Goal: Navigation & Orientation: Find specific page/section

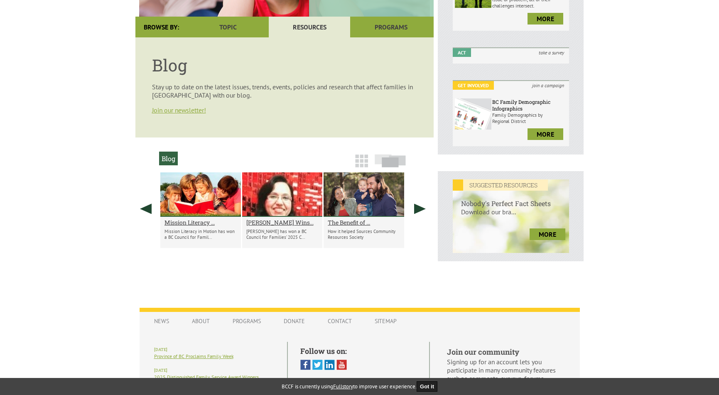
scroll to position [208, 0]
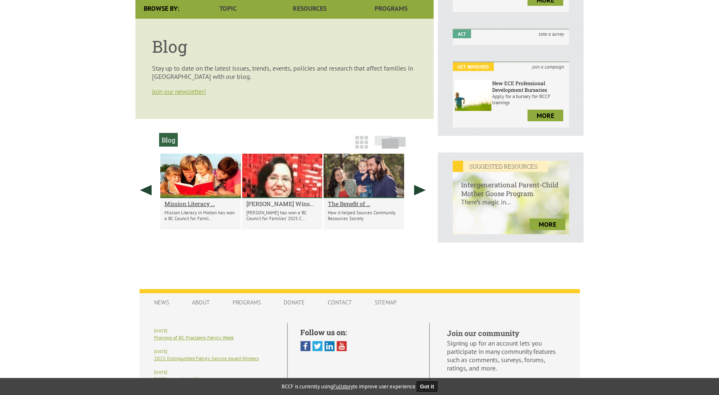
click at [280, 204] on h2 "[PERSON_NAME] Wins..." at bounding box center [282, 204] width 72 height 8
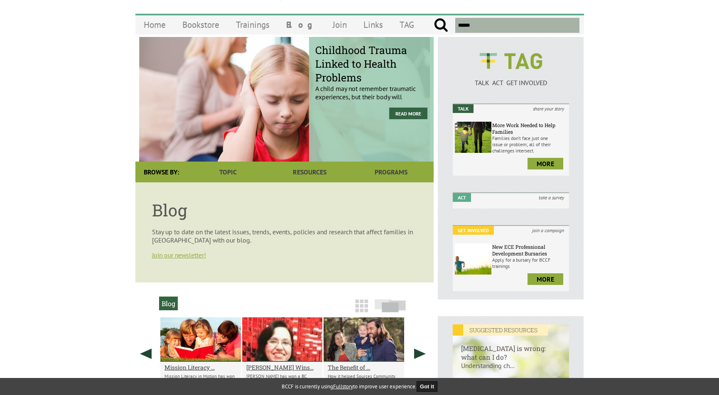
scroll to position [0, 0]
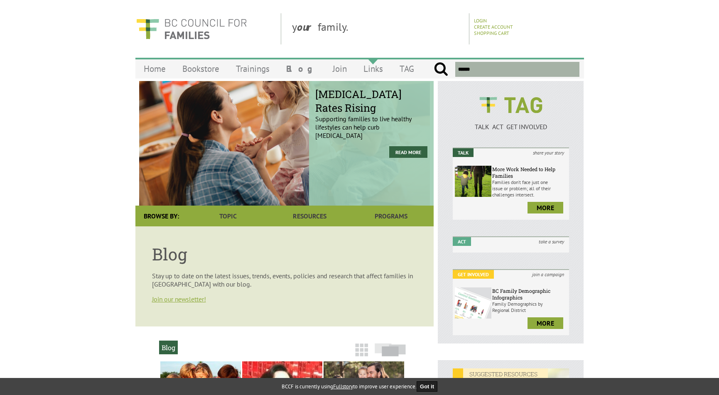
click at [369, 72] on link "Links" at bounding box center [373, 69] width 36 height 20
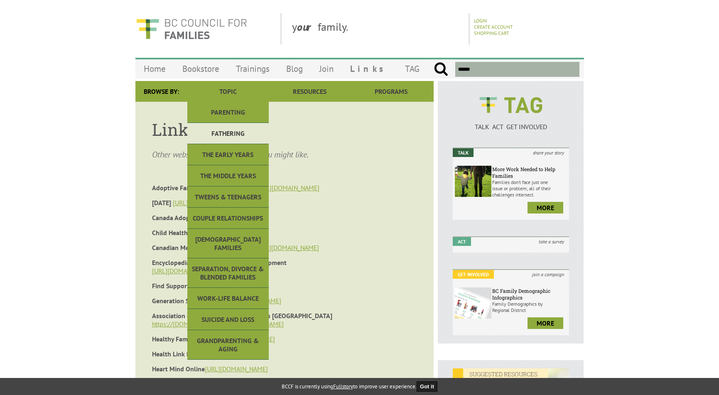
click at [235, 130] on link "Fathering" at bounding box center [227, 133] width 81 height 21
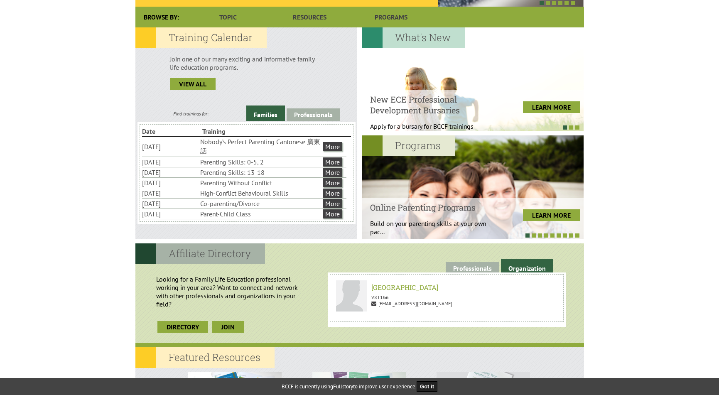
scroll to position [208, 0]
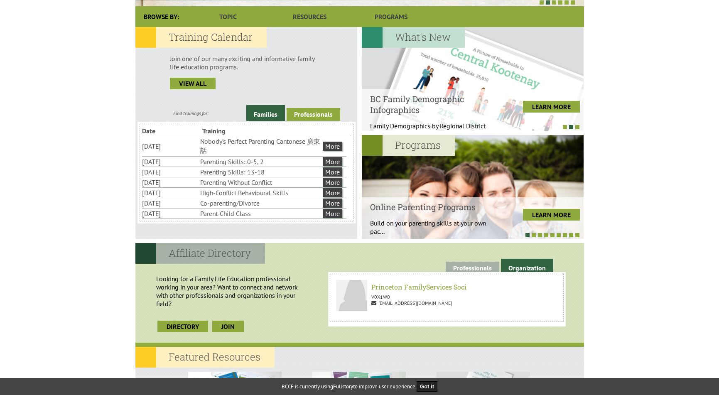
click at [319, 114] on link "Professionals" at bounding box center [314, 114] width 54 height 13
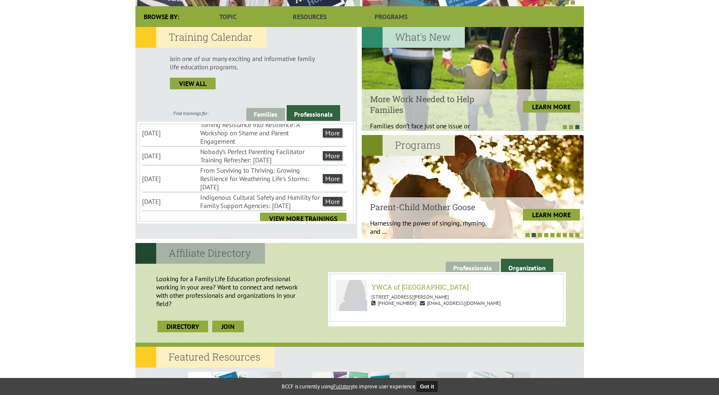
scroll to position [204, 0]
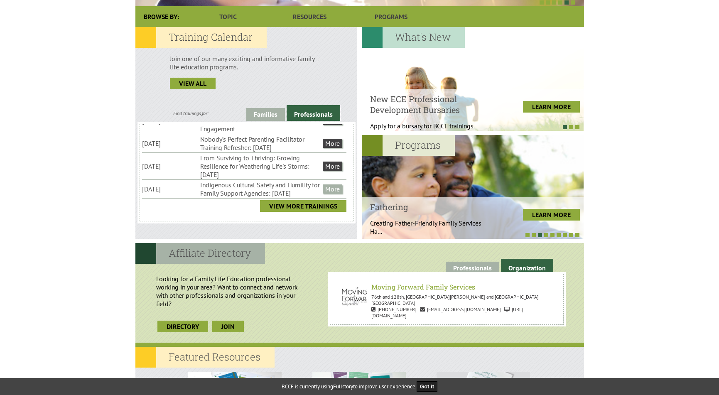
click at [332, 184] on link "More" at bounding box center [333, 188] width 20 height 9
